Goal: Task Accomplishment & Management: Complete application form

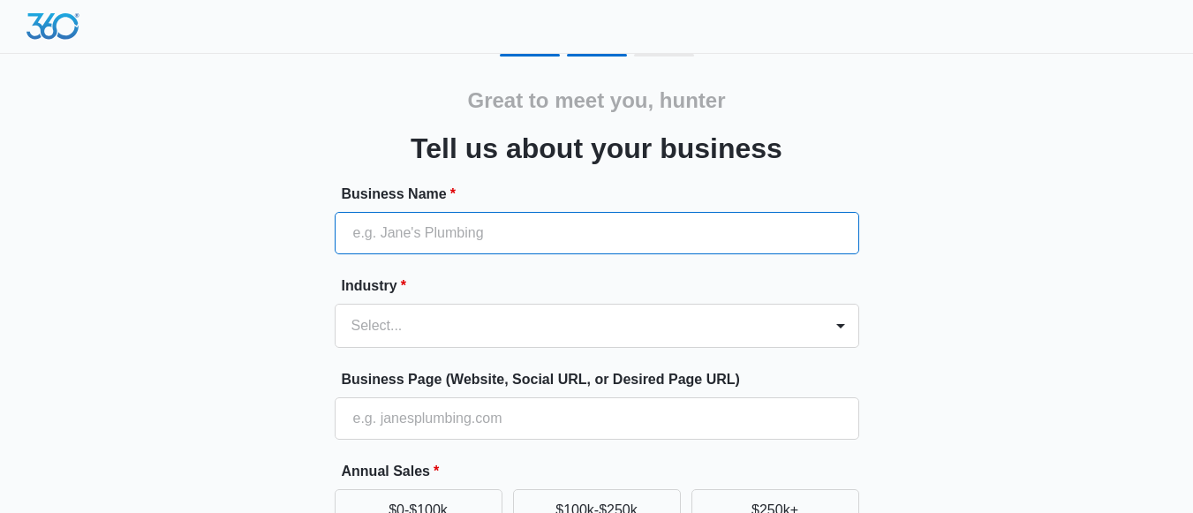
click at [589, 243] on input "Business Name *" at bounding box center [597, 233] width 524 height 42
type input "Universal plumbing"
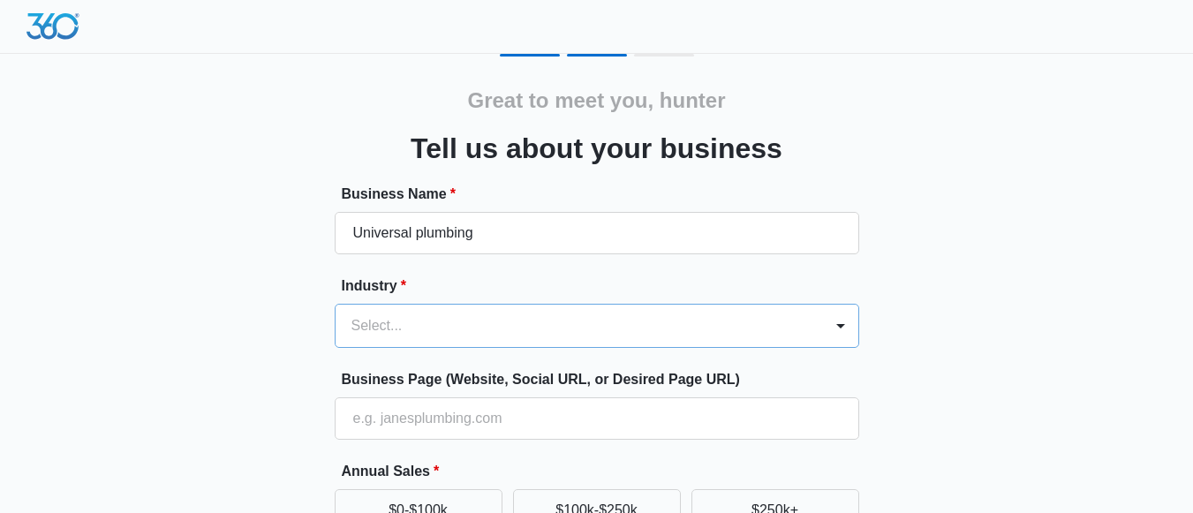
click at [590, 320] on div "Select..." at bounding box center [597, 326] width 524 height 44
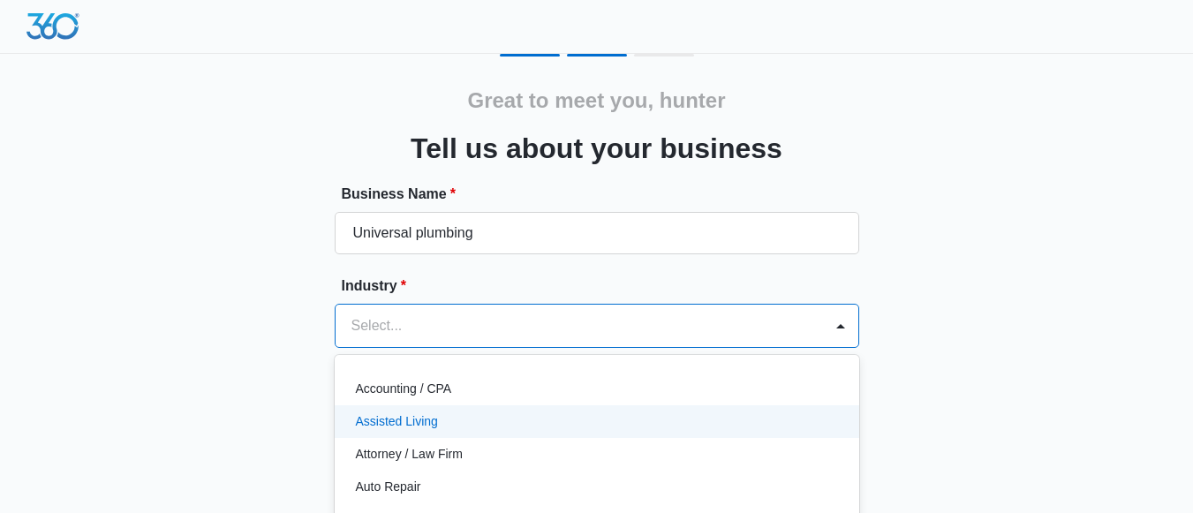
scroll to position [119, 0]
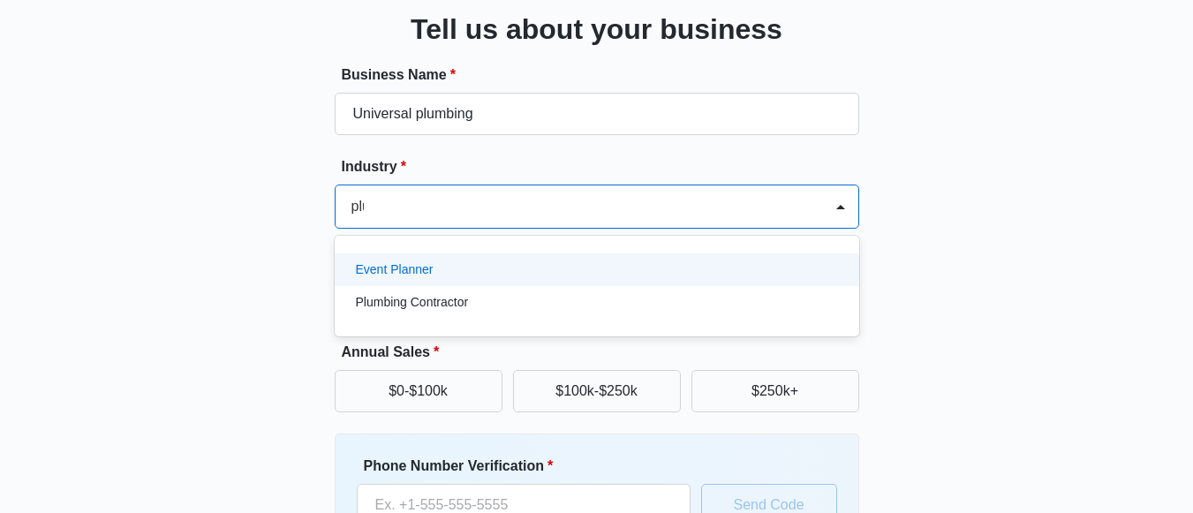
type input "plum"
click at [411, 267] on p "Plumbing Contractor" at bounding box center [412, 269] width 113 height 19
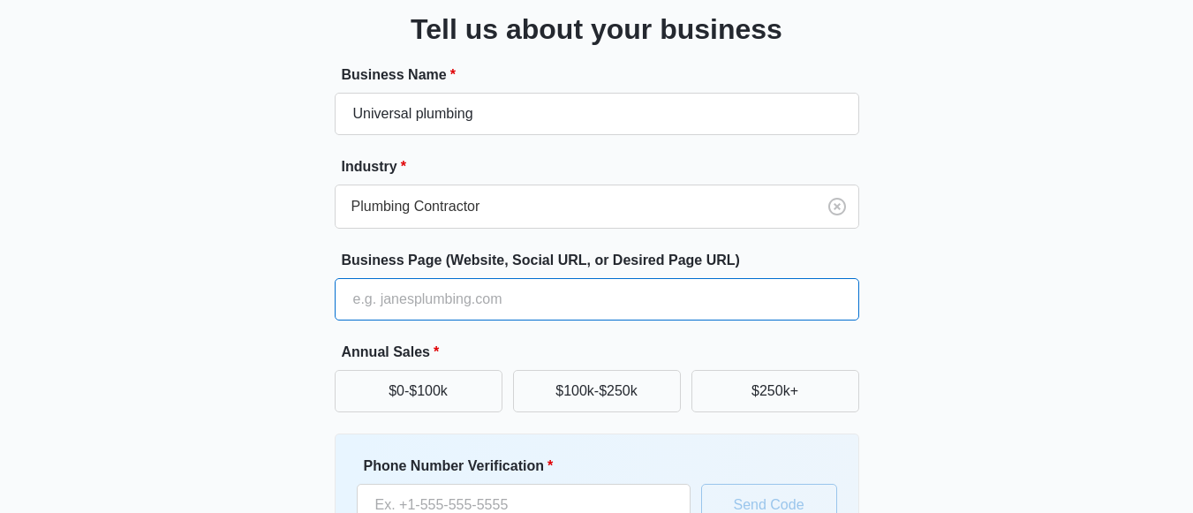
click at [476, 295] on input "Business Page (Website, Social URL, or Desired Page URL)" at bounding box center [597, 299] width 524 height 42
type input "www.universalplumbing.com"
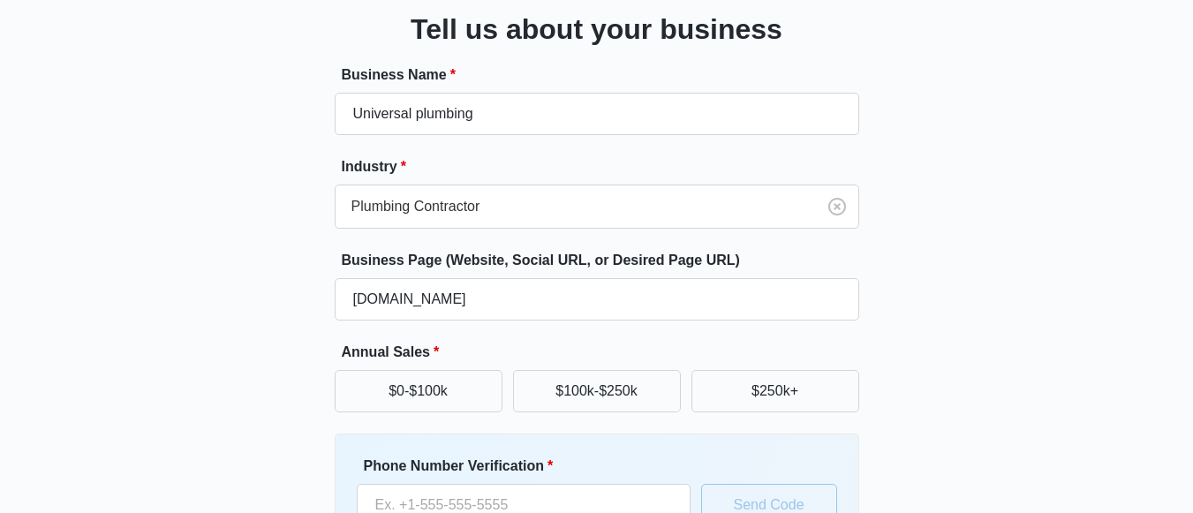
click at [311, 267] on div "Great to meet you, hunter Tell us about your business Business Name * Universal…" at bounding box center [596, 293] width 1059 height 716
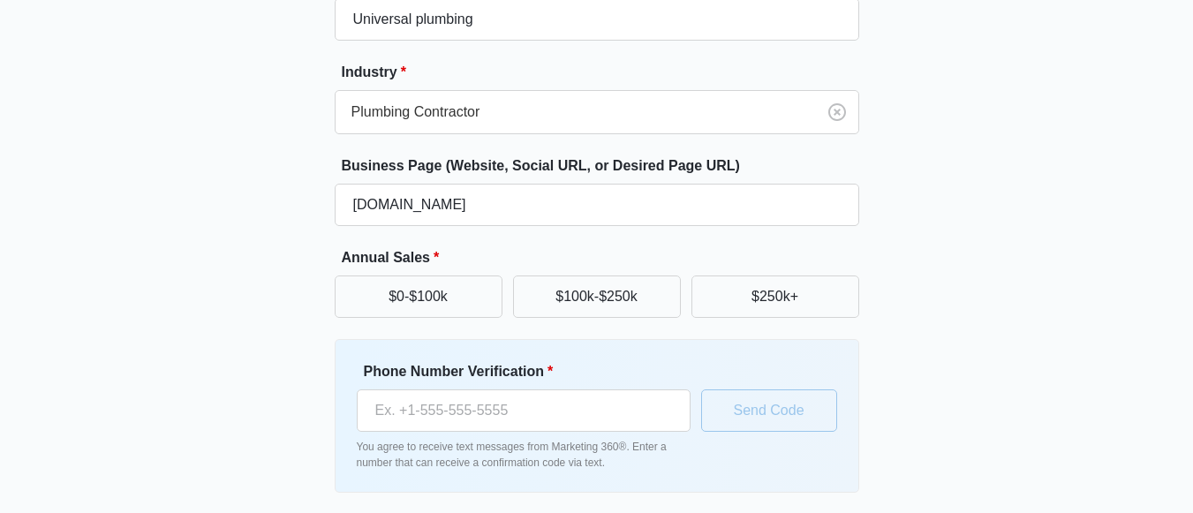
scroll to position [278, 0]
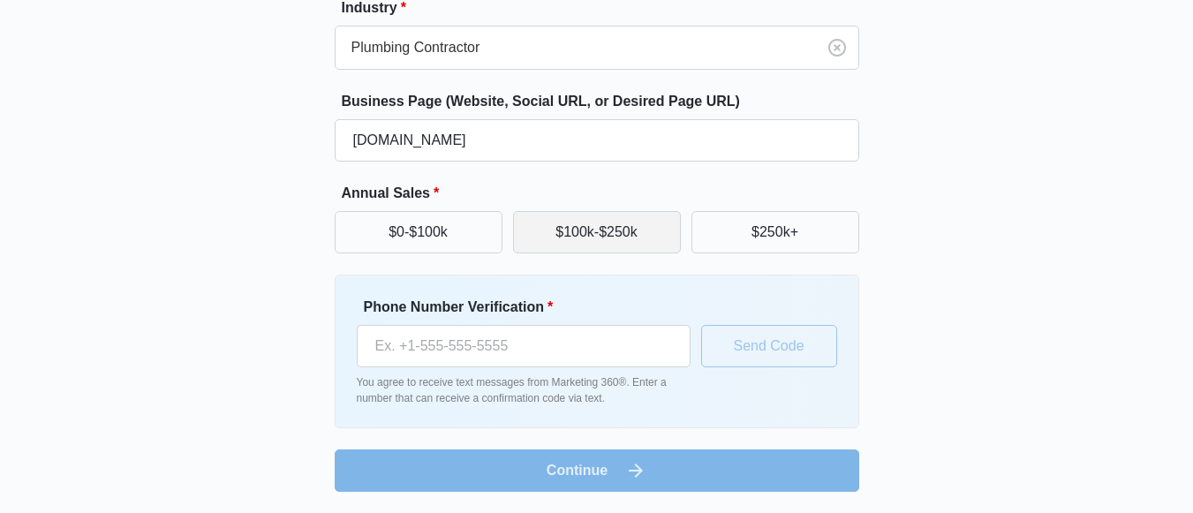
click at [625, 237] on button "$100k-$250k" at bounding box center [597, 232] width 168 height 42
click at [591, 220] on button "$100k-$250k" at bounding box center [597, 232] width 168 height 42
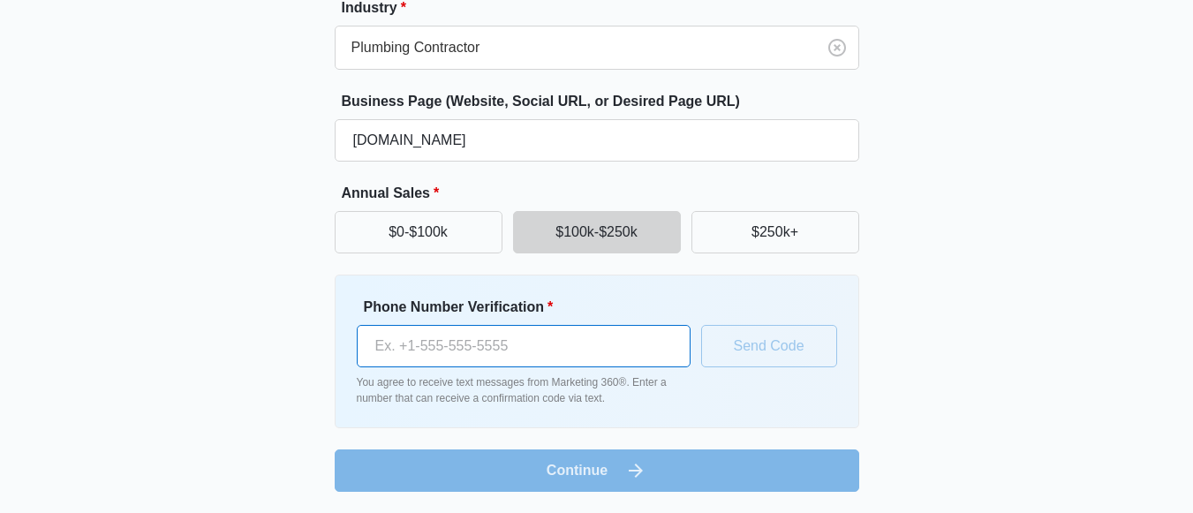
click at [521, 347] on input "Phone Number Verification *" at bounding box center [524, 346] width 334 height 42
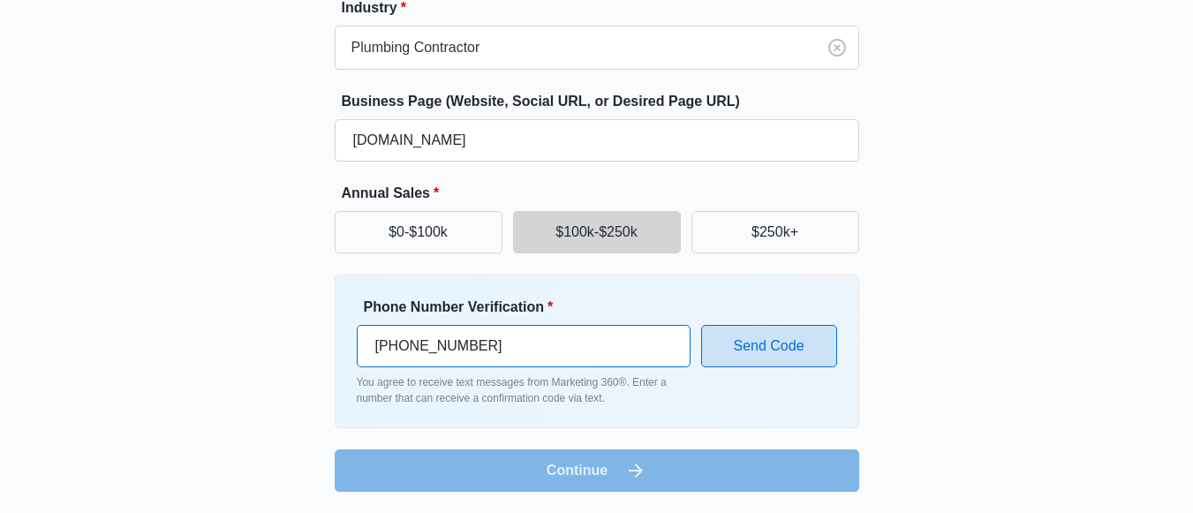
type input "(208) 369-3228"
click at [757, 330] on button "Send Code" at bounding box center [769, 346] width 136 height 42
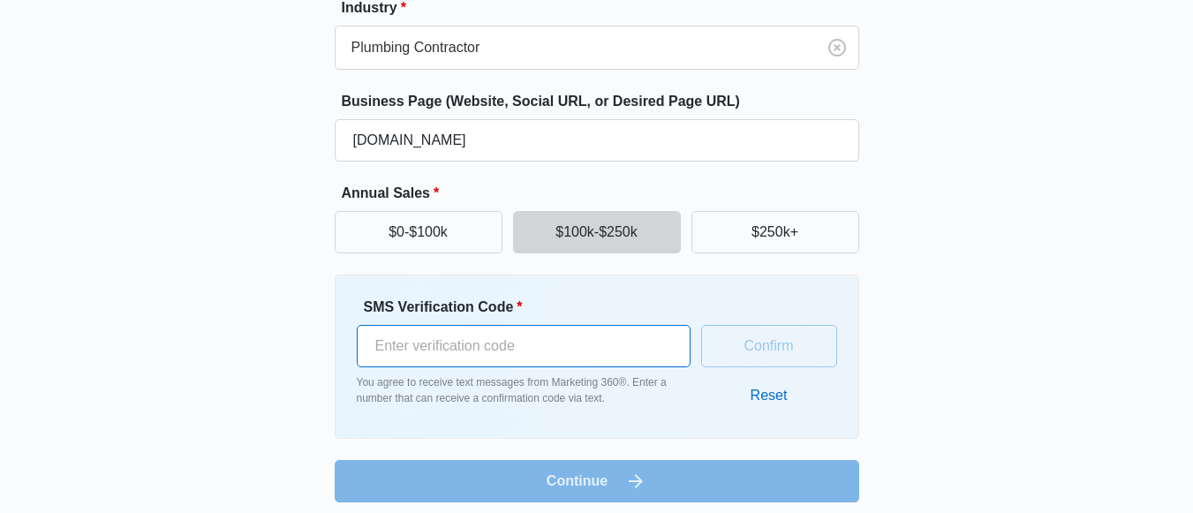
click at [521, 366] on input "SMS Verification Code *" at bounding box center [524, 346] width 334 height 42
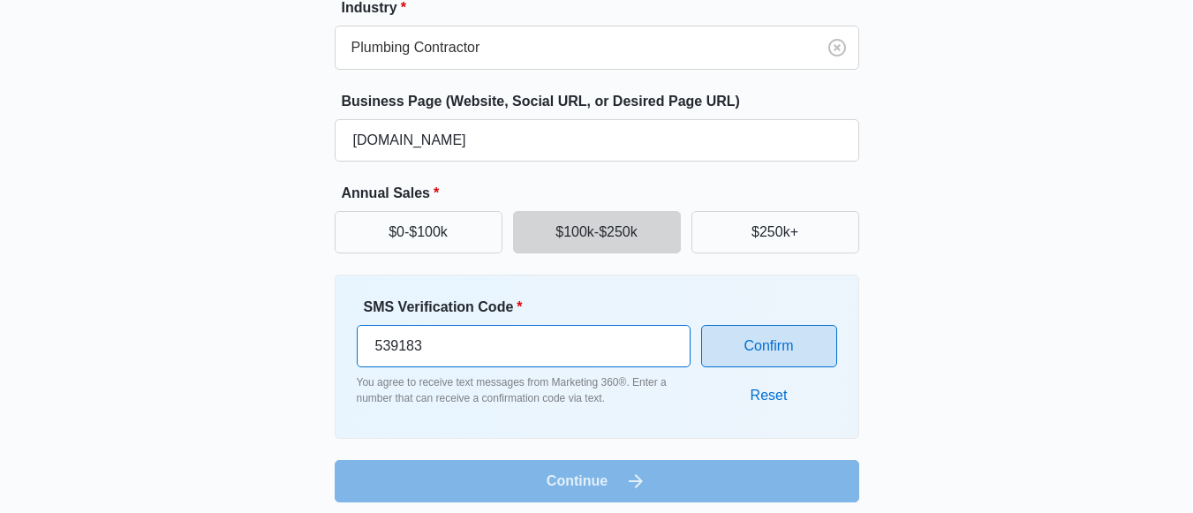
type input "539183"
click at [747, 329] on button "Confirm" at bounding box center [769, 346] width 136 height 42
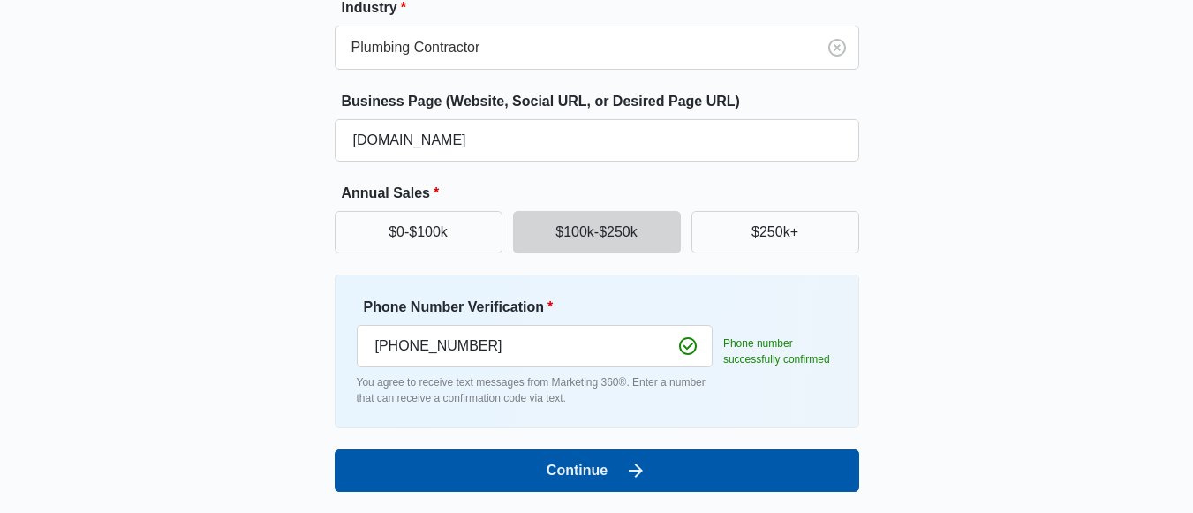
click at [802, 475] on button "Continue" at bounding box center [597, 470] width 524 height 42
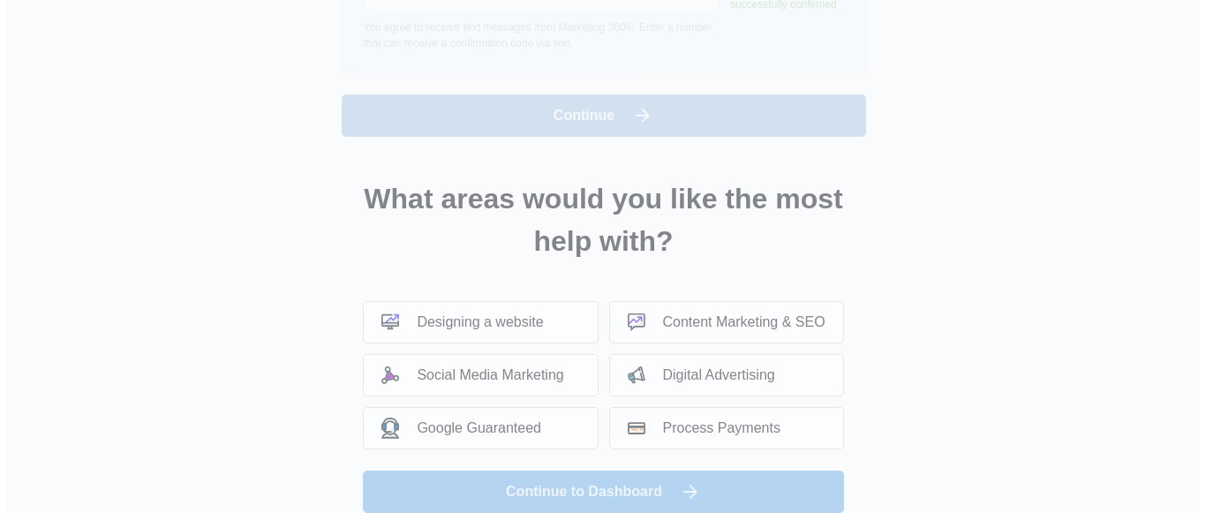
scroll to position [0, 0]
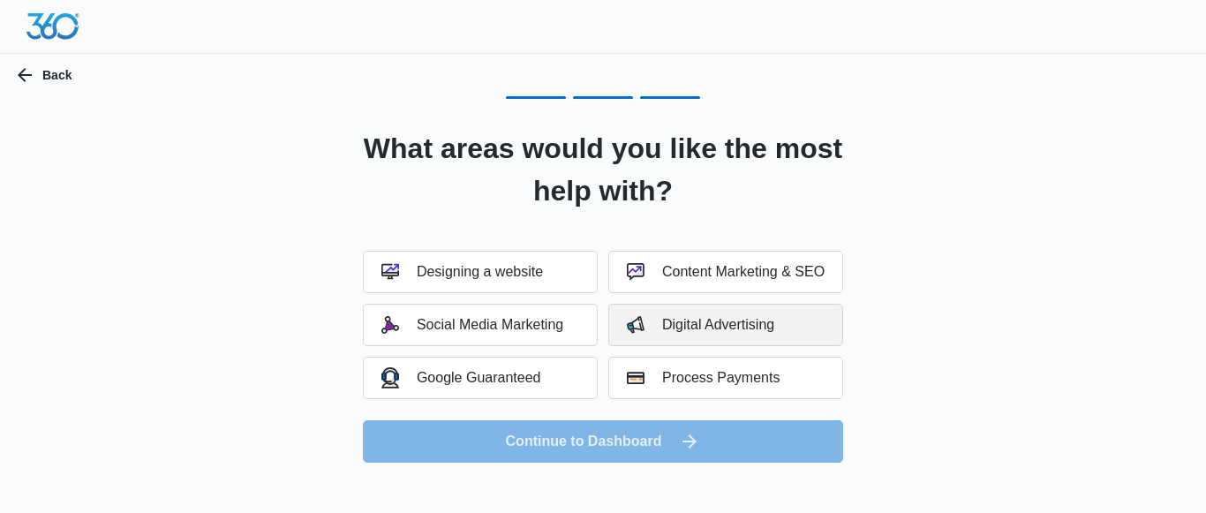
click at [655, 316] on div "Digital Advertising" at bounding box center [700, 325] width 147 height 18
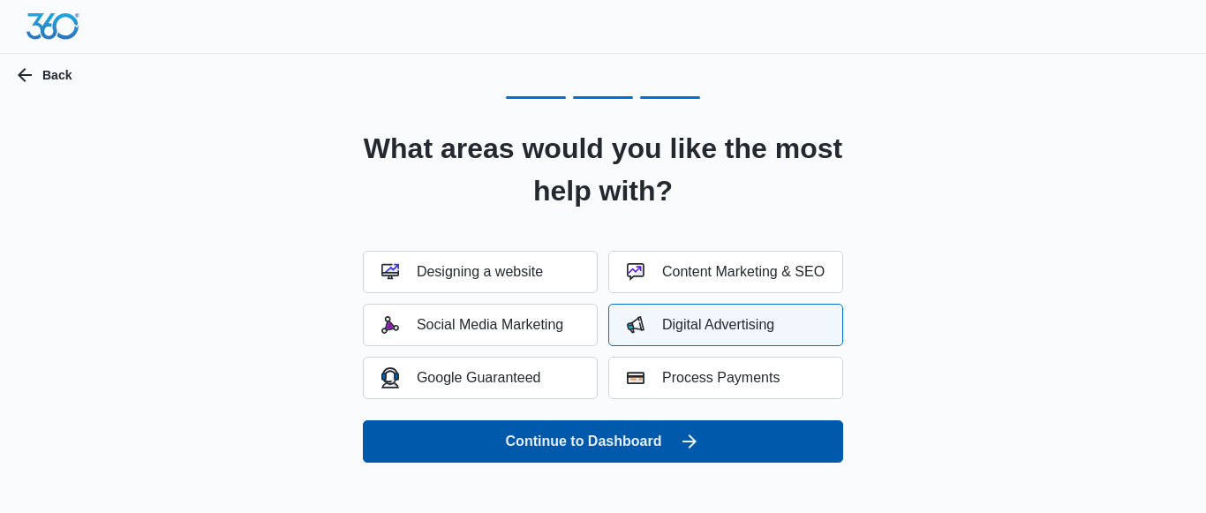
click at [602, 441] on button "Continue to Dashboard" at bounding box center [603, 441] width 480 height 42
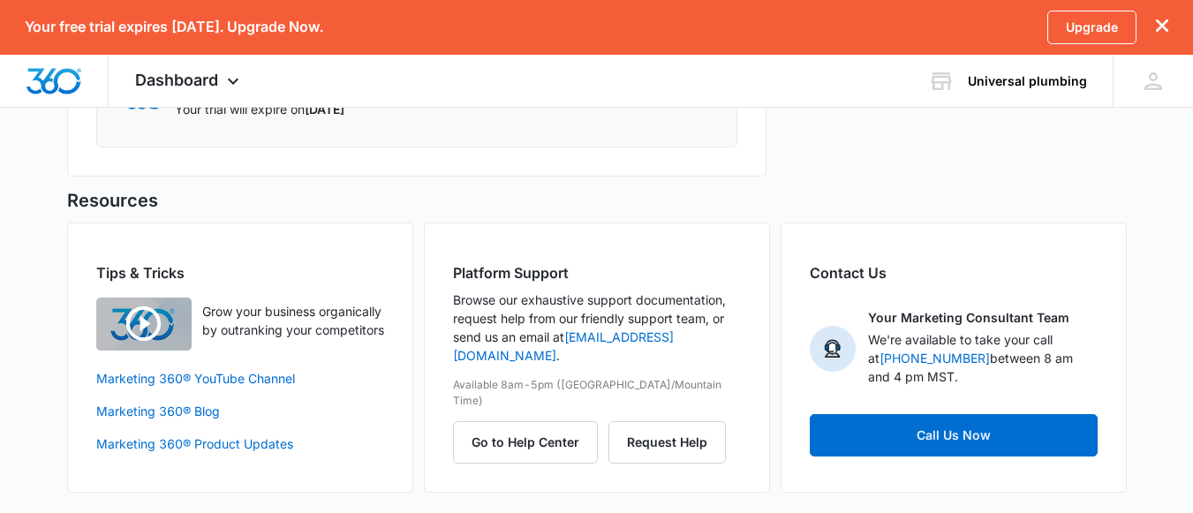
scroll to position [1219, 0]
click at [140, 331] on img "button" at bounding box center [143, 323] width 95 height 53
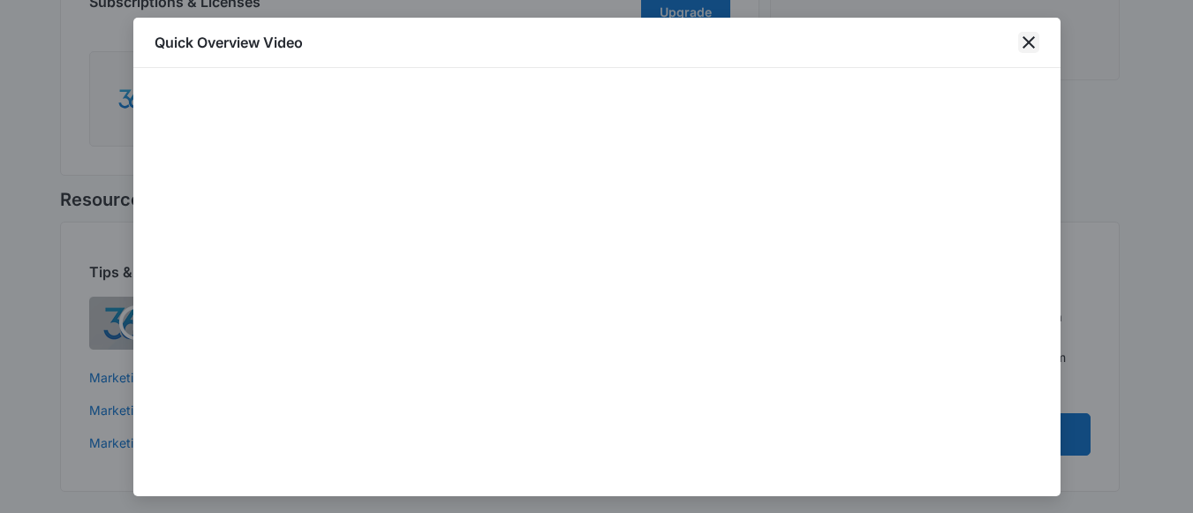
click at [1028, 50] on icon "close" at bounding box center [1028, 42] width 21 height 21
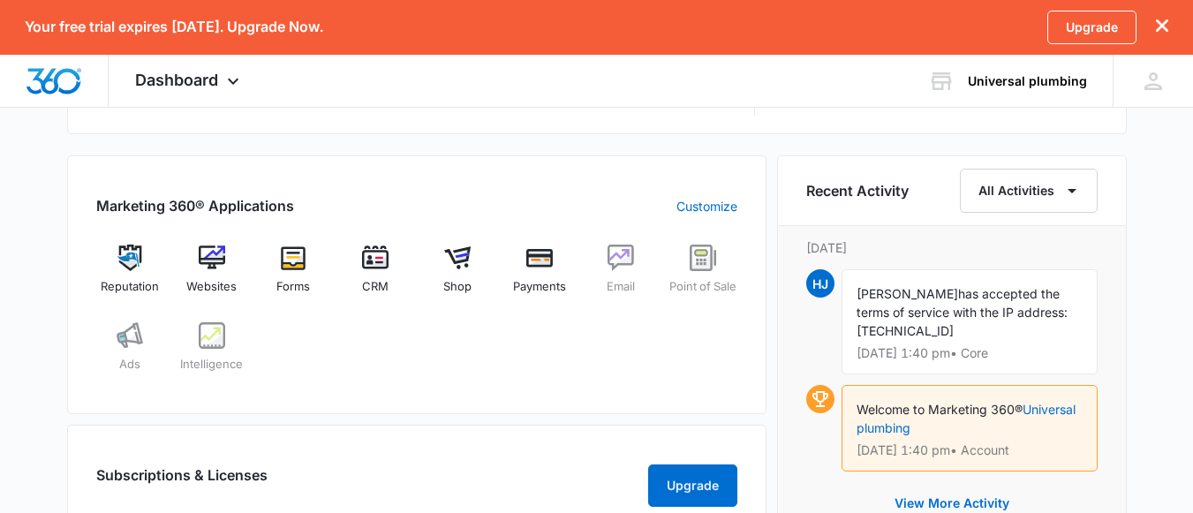
scroll to position [725, 0]
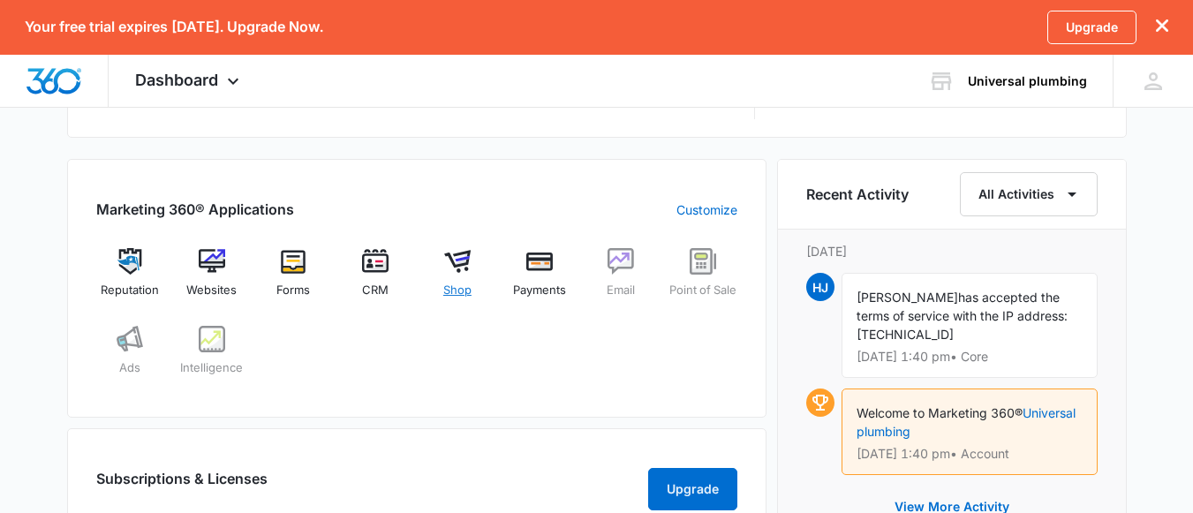
click at [452, 259] on img at bounding box center [457, 261] width 26 height 26
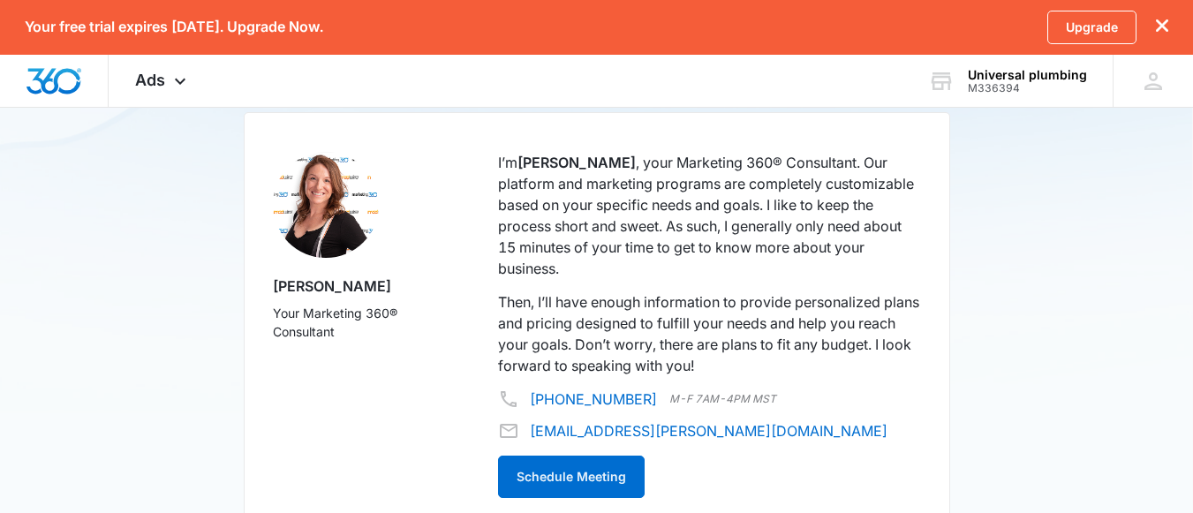
scroll to position [1016, 0]
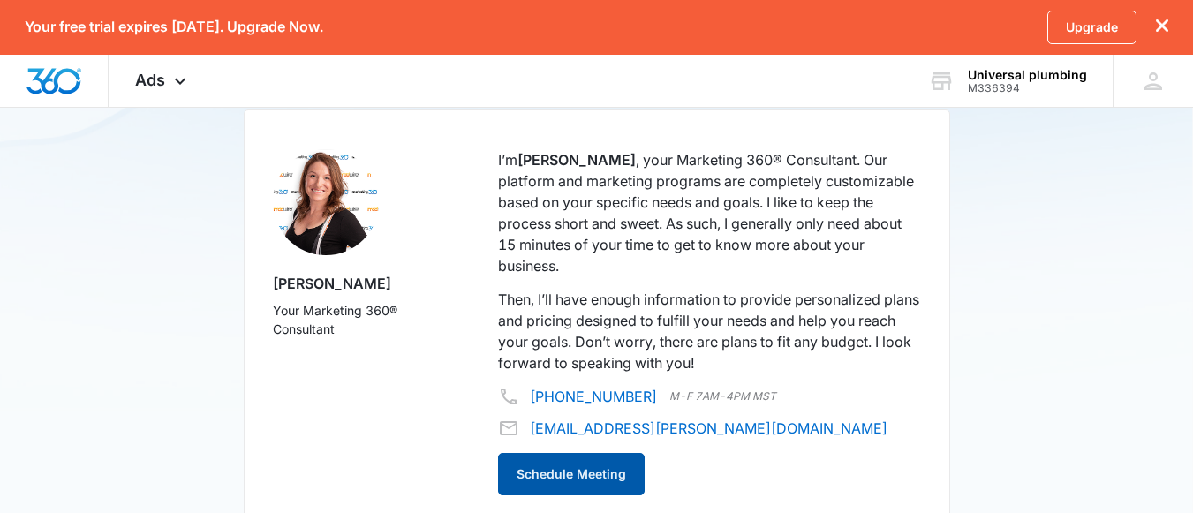
click at [612, 479] on button "Schedule Meeting" at bounding box center [571, 474] width 147 height 42
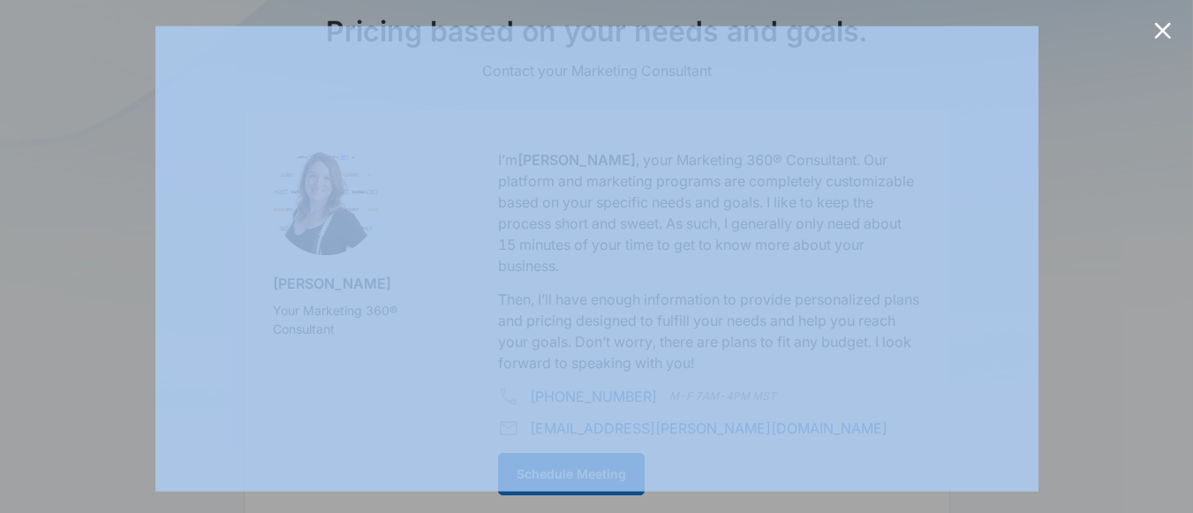
click at [1082, 87] on div at bounding box center [596, 256] width 1193 height 513
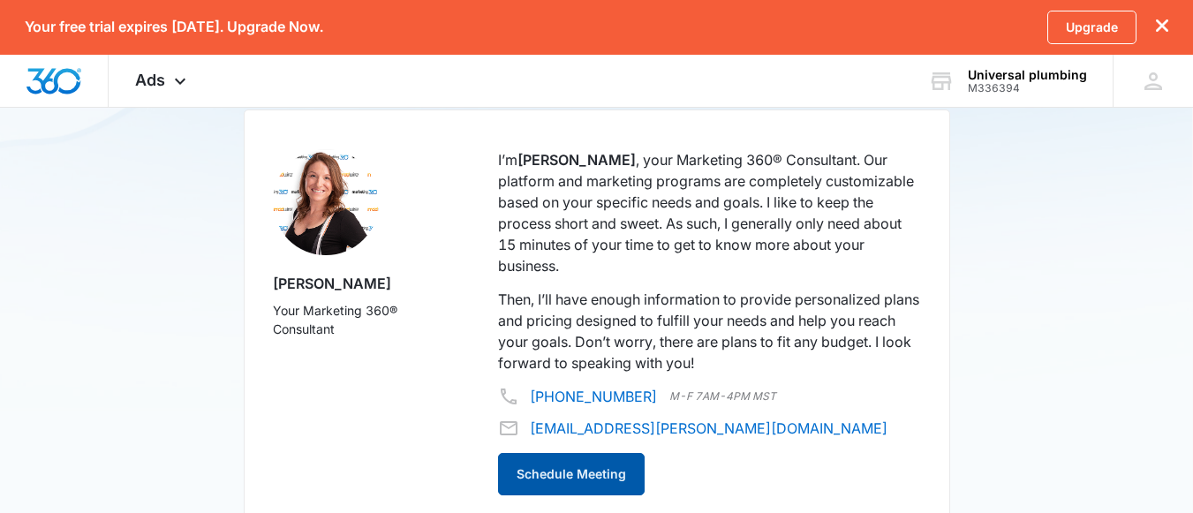
click at [600, 471] on button "Schedule Meeting" at bounding box center [571, 474] width 147 height 42
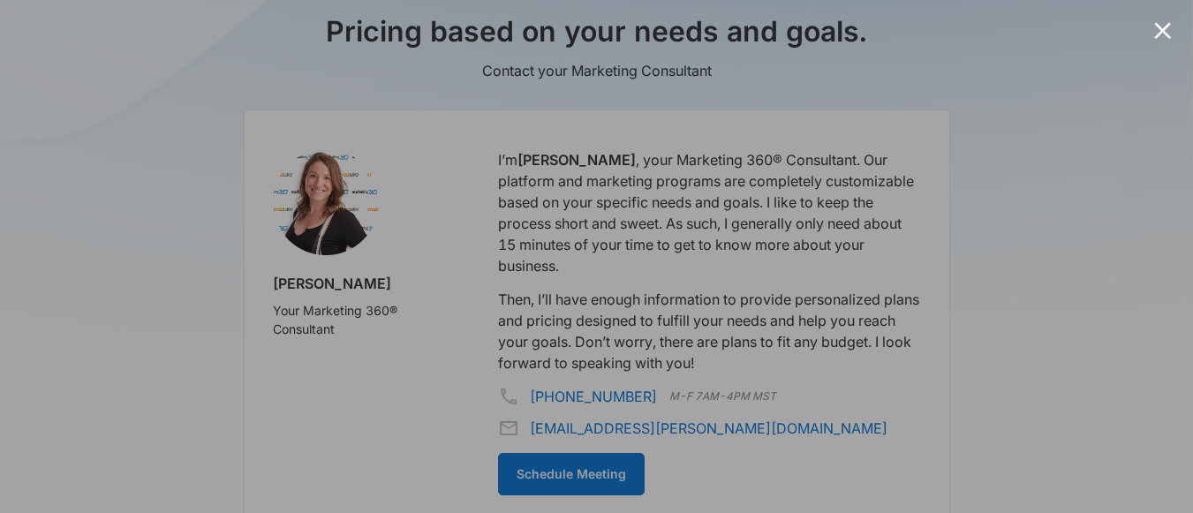
click at [1151, 25] on div at bounding box center [596, 256] width 1193 height 513
